Goal: Information Seeking & Learning: Learn about a topic

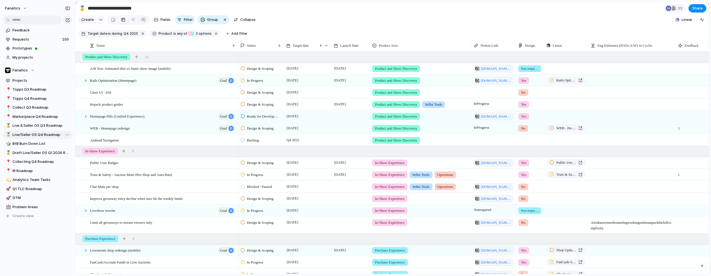
click at [26, 134] on span "Live/Seller OS Q4 Roadmap" at bounding box center [42, 135] width 58 height 6
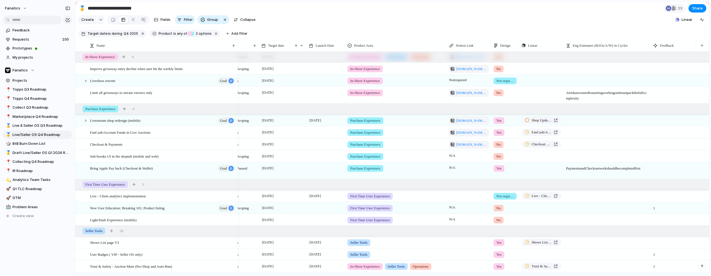
click at [480, 144] on span "No" at bounding box center [498, 145] width 4 height 6
click at [480, 167] on div "Yes" at bounding box center [501, 167] width 12 height 7
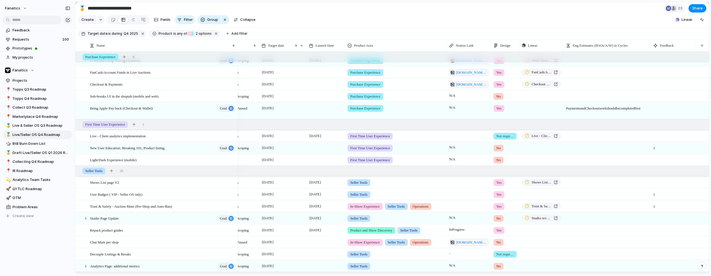
scroll to position [199, 0]
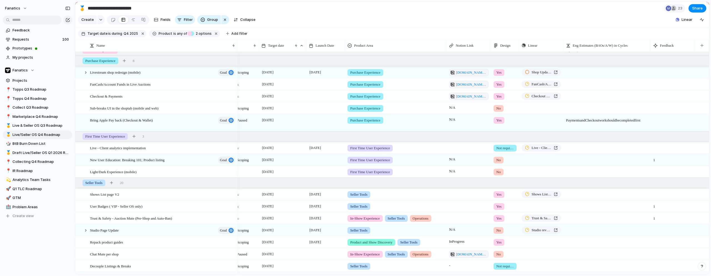
click at [480, 162] on div "No" at bounding box center [499, 160] width 10 height 7
click at [480, 183] on span "Yes" at bounding box center [500, 183] width 6 height 6
click at [480, 171] on span "No" at bounding box center [498, 172] width 4 height 6
click at [480, 214] on span "Not required" at bounding box center [508, 214] width 22 height 6
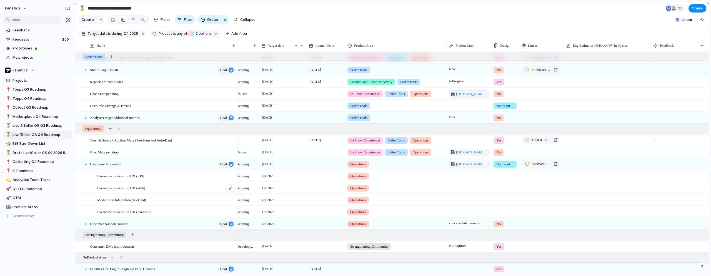
scroll to position [339, 0]
